Goal: Task Accomplishment & Management: Manage account settings

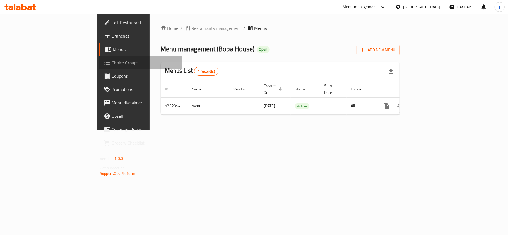
click at [112, 64] on span "Choice Groups" at bounding box center [145, 62] width 66 height 7
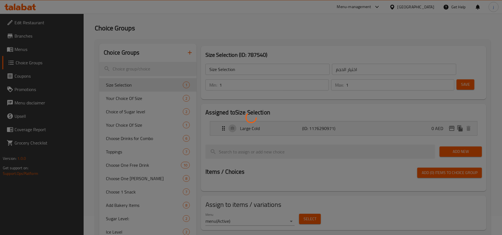
scroll to position [37, 0]
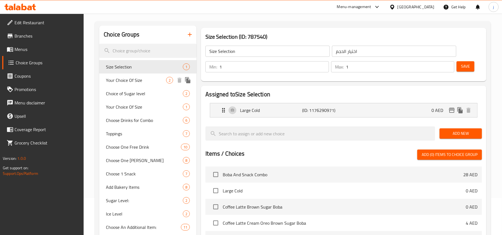
click at [138, 78] on span "Your Choice Of Size" at bounding box center [136, 80] width 60 height 7
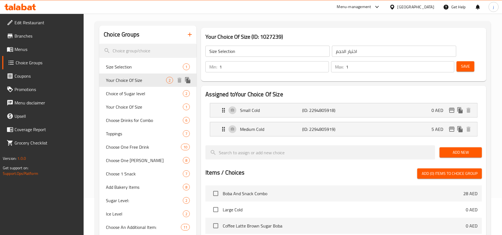
type input "Your Choice Of Size"
type input "إختيارك من حجم"
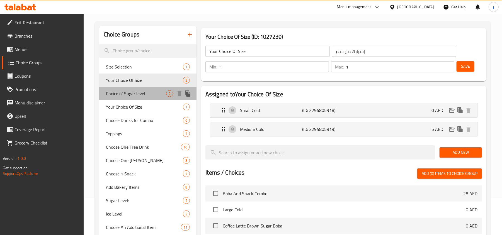
click at [145, 95] on span "Choice of Sugar level" at bounding box center [136, 93] width 60 height 7
type input "Choice of Sugar level"
type input "اختيار مستوى سكر"
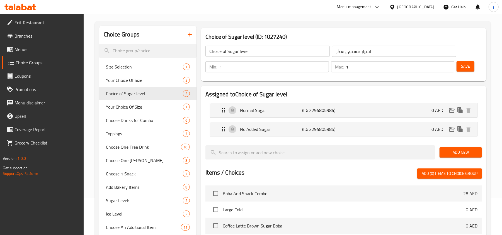
click at [413, 7] on div "United Arab Emirates" at bounding box center [416, 7] width 37 height 6
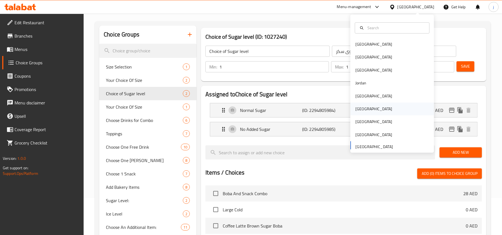
click at [363, 110] on div "[GEOGRAPHIC_DATA]" at bounding box center [374, 109] width 46 height 13
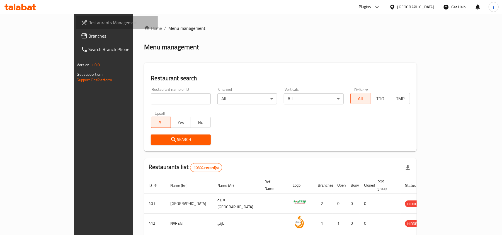
click at [76, 28] on link "Restaurants Management" at bounding box center [117, 22] width 82 height 13
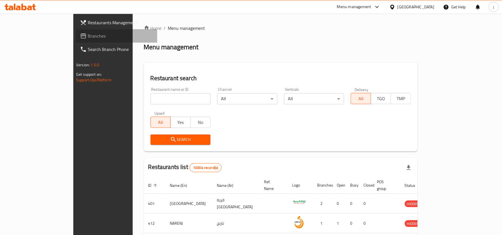
click at [81, 35] on icon at bounding box center [84, 35] width 6 height 5
